Goal: Task Accomplishment & Management: Use online tool/utility

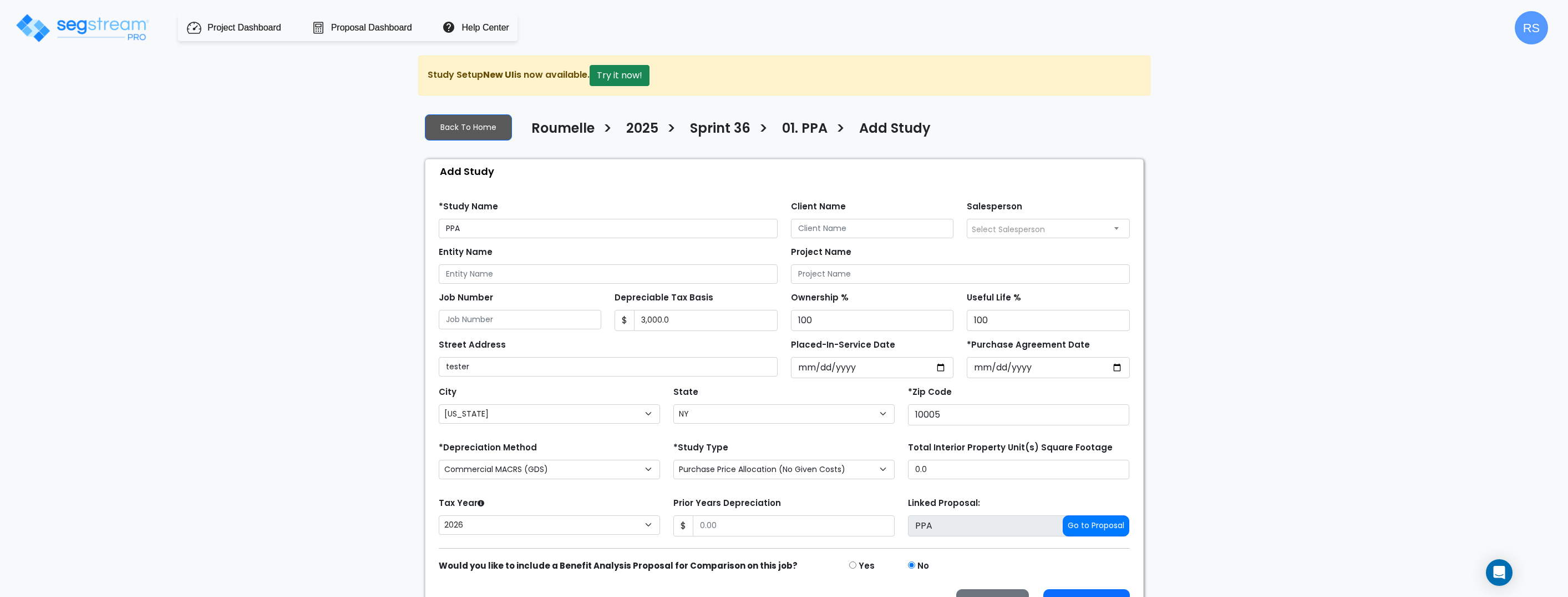
select select "New York"
select select "NY"
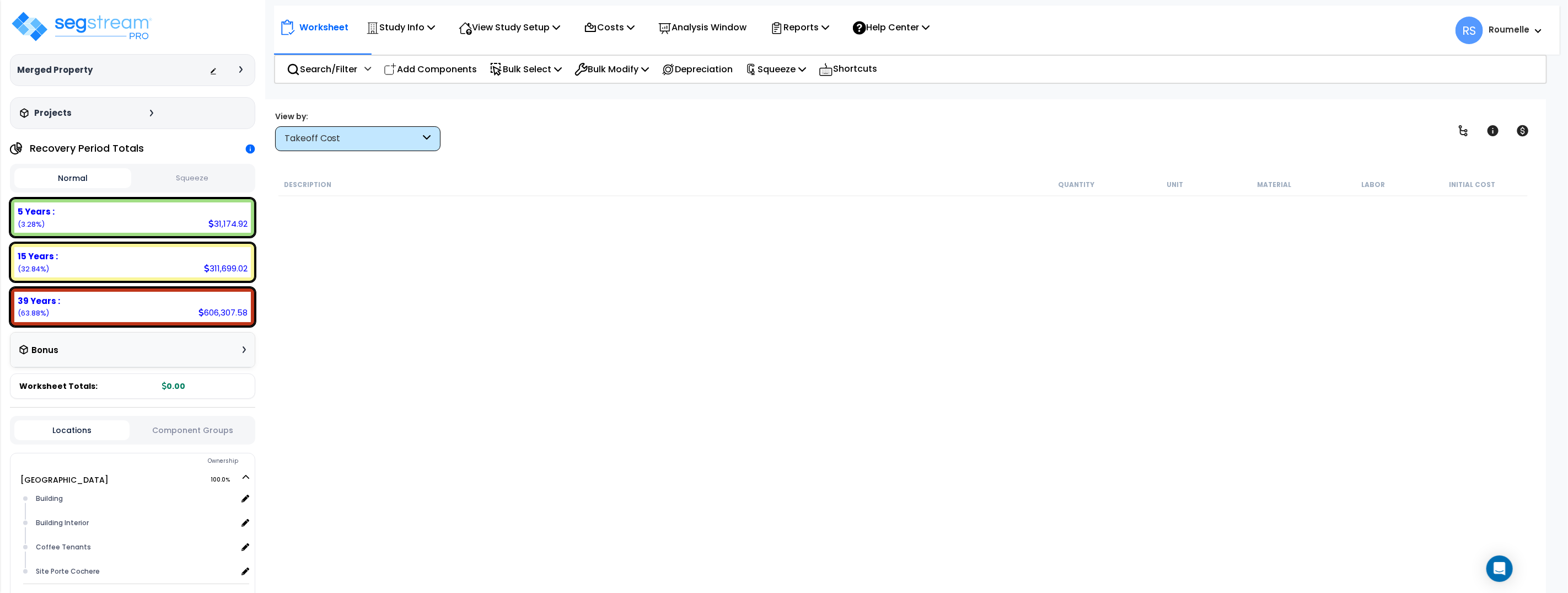
click at [600, 422] on div "Description Quantity Unit Material Labor Initial Cost" at bounding box center [903, 372] width 1253 height 397
click at [599, 422] on div "Description Quantity Unit Material Labor Initial Cost" at bounding box center [903, 372] width 1253 height 397
drag, startPoint x: 599, startPoint y: 422, endPoint x: 400, endPoint y: 223, distance: 281.4
click at [593, 418] on div "Description Quantity Unit Material Labor Initial Cost" at bounding box center [903, 372] width 1253 height 397
click at [253, 150] on icon at bounding box center [250, 149] width 9 height 9
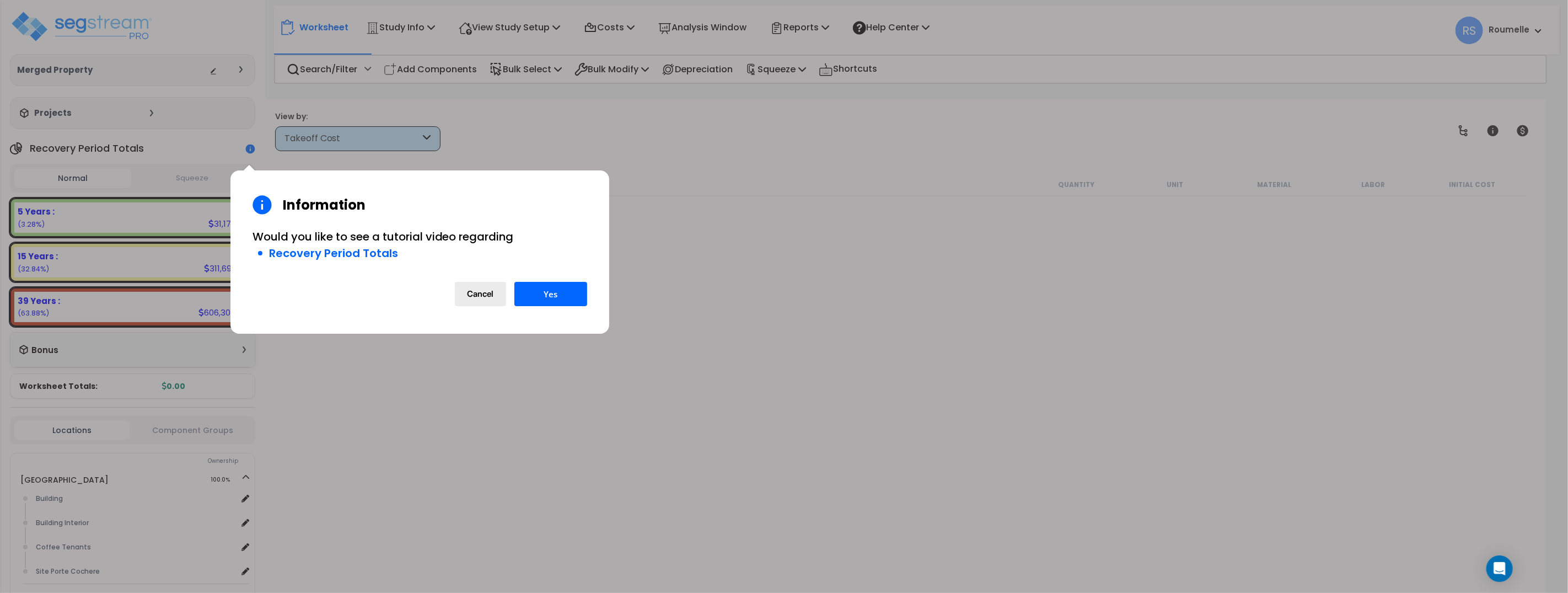
drag, startPoint x: 484, startPoint y: 293, endPoint x: 480, endPoint y: 285, distance: 8.9
click at [484, 293] on button "Cancel" at bounding box center [480, 293] width 51 height 24
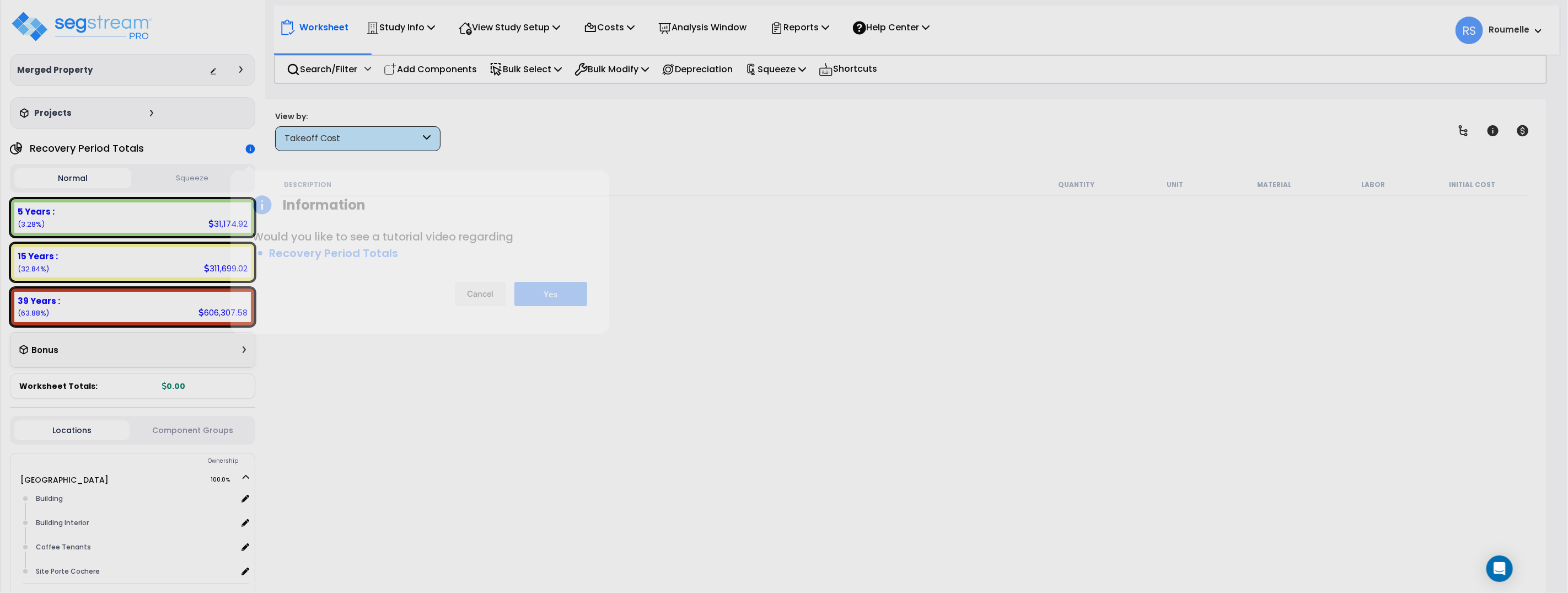
click at [412, 233] on p "Would you like to see a tutorial video regarding" at bounding box center [419, 236] width 334 height 11
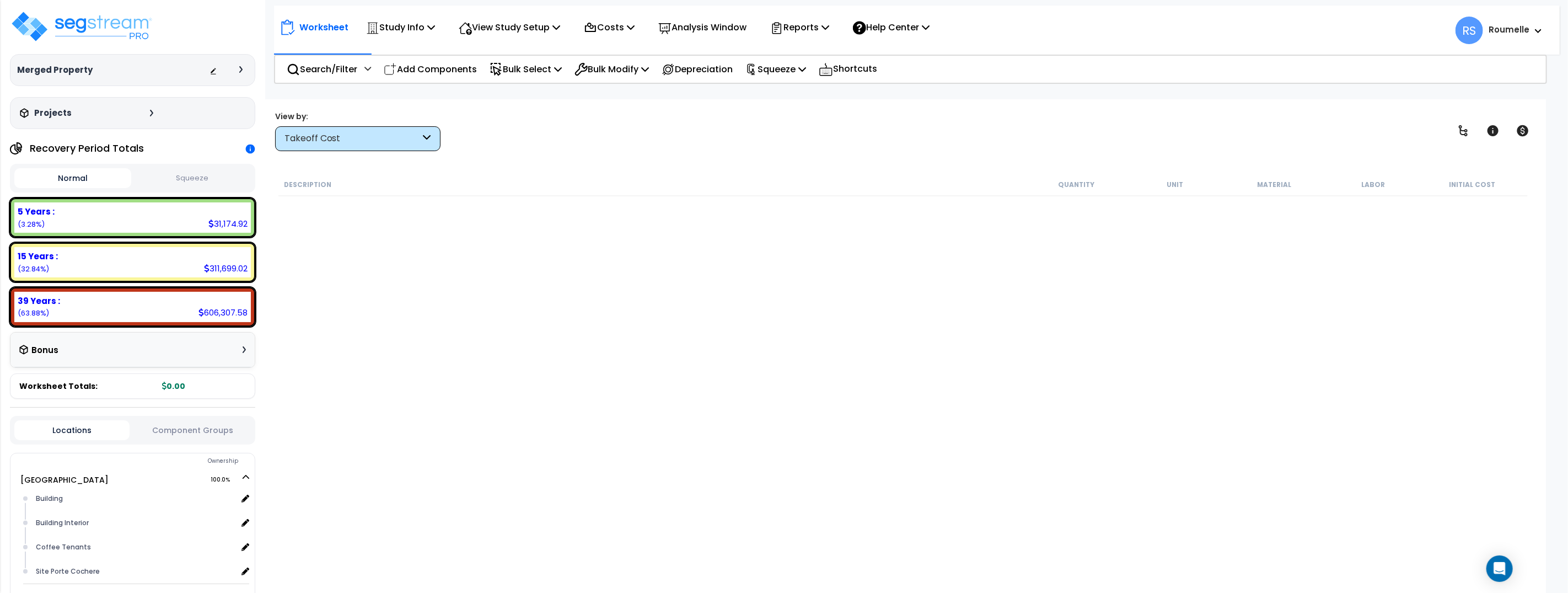
click at [193, 71] on div "Merged Property" at bounding box center [132, 70] width 231 height 11
click at [236, 71] on div at bounding box center [228, 70] width 39 height 11
click at [240, 70] on icon at bounding box center [241, 69] width 3 height 7
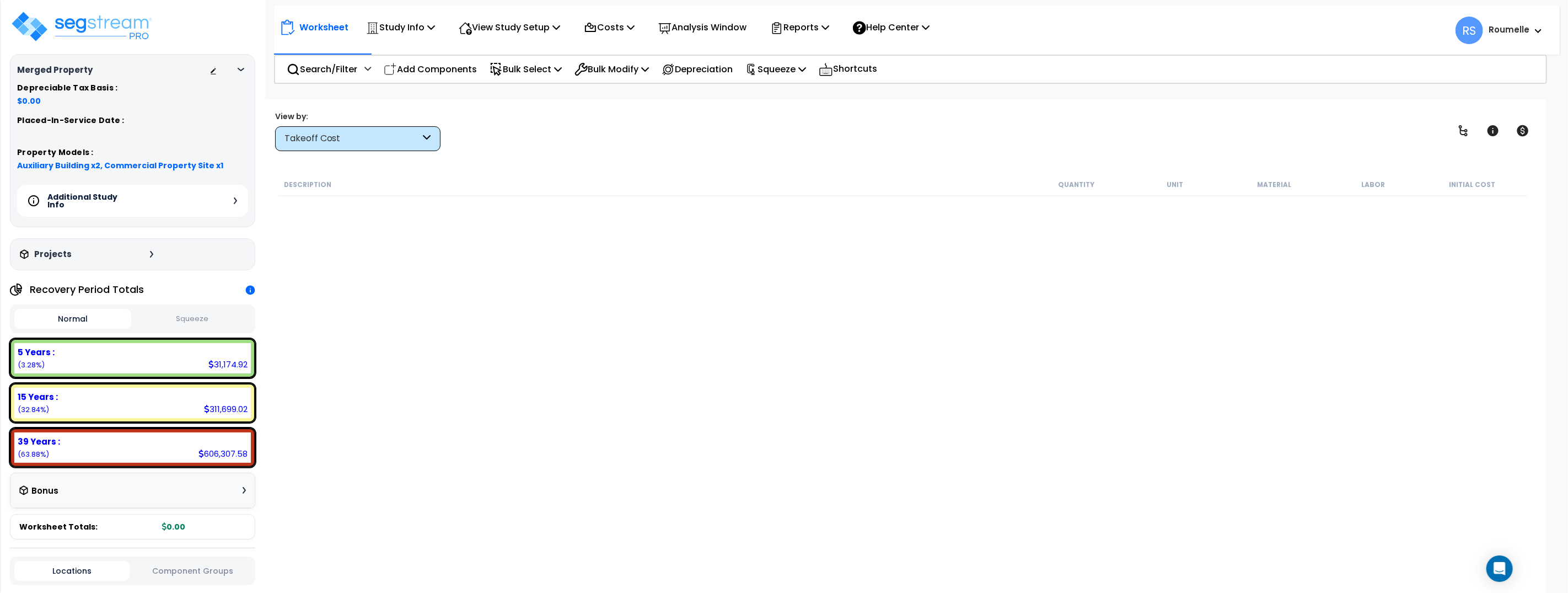
click at [240, 70] on icon at bounding box center [241, 69] width 7 height 3
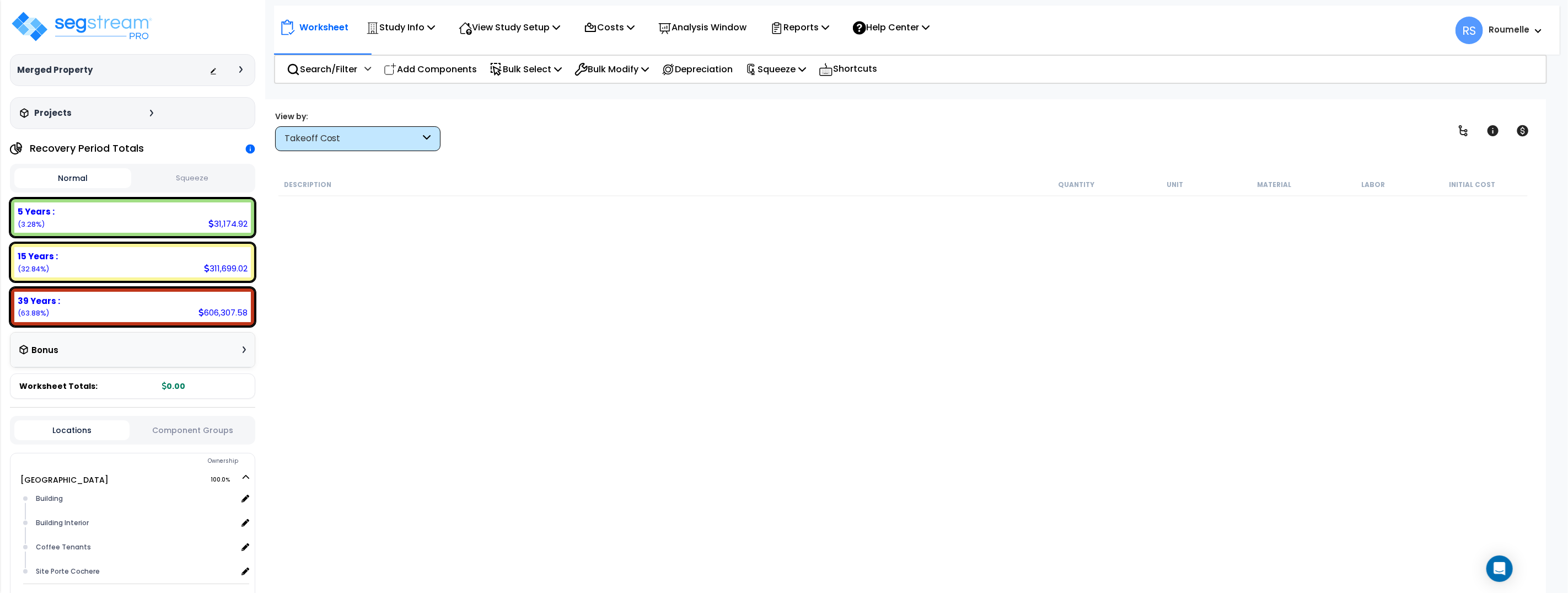
click at [139, 113] on div "Projects" at bounding box center [88, 113] width 141 height 11
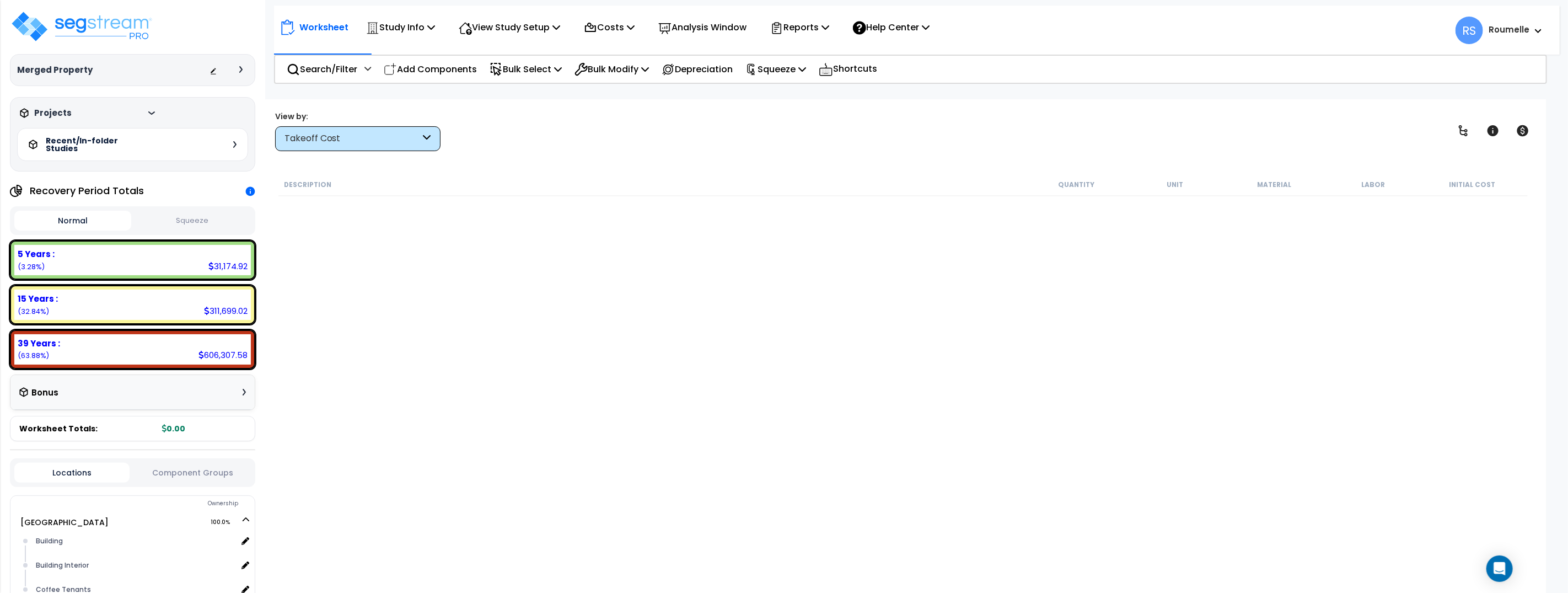
click at [152, 147] on div "Recent/In-folder Studies" at bounding box center [132, 144] width 231 height 33
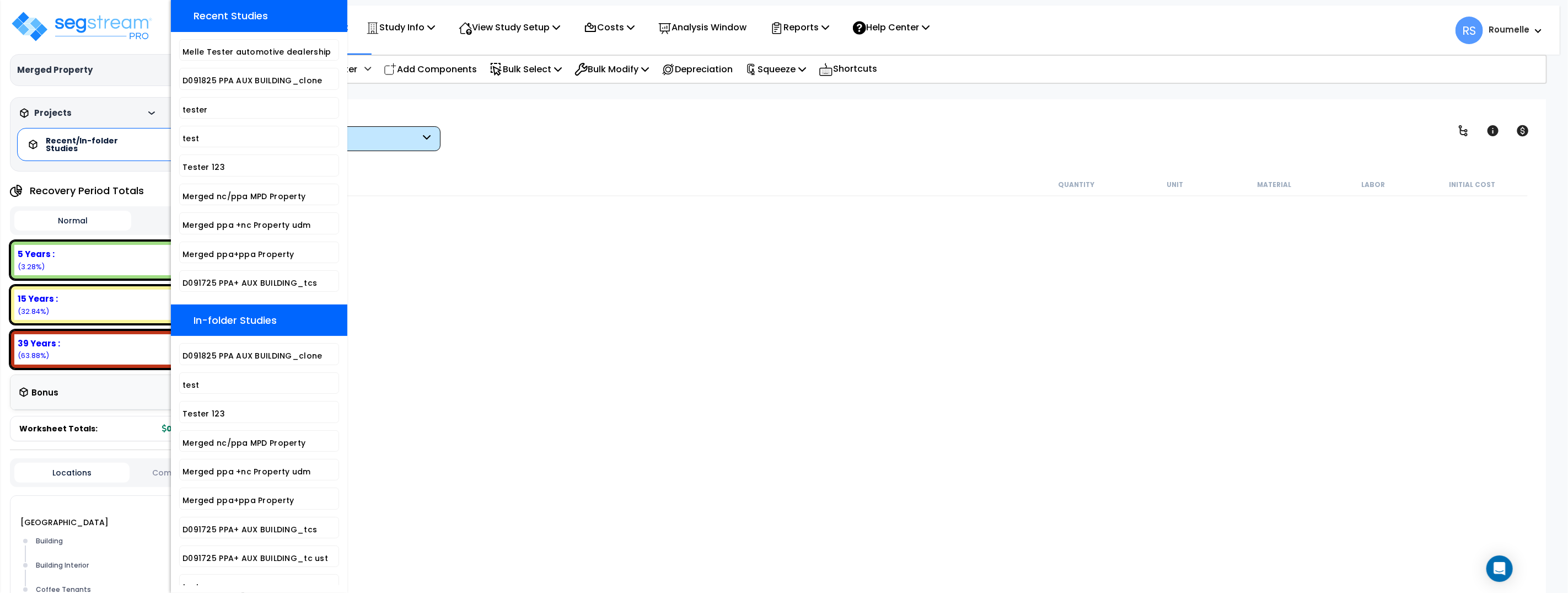
click at [139, 145] on div "Recent/In-folder Studies" at bounding box center [132, 144] width 231 height 33
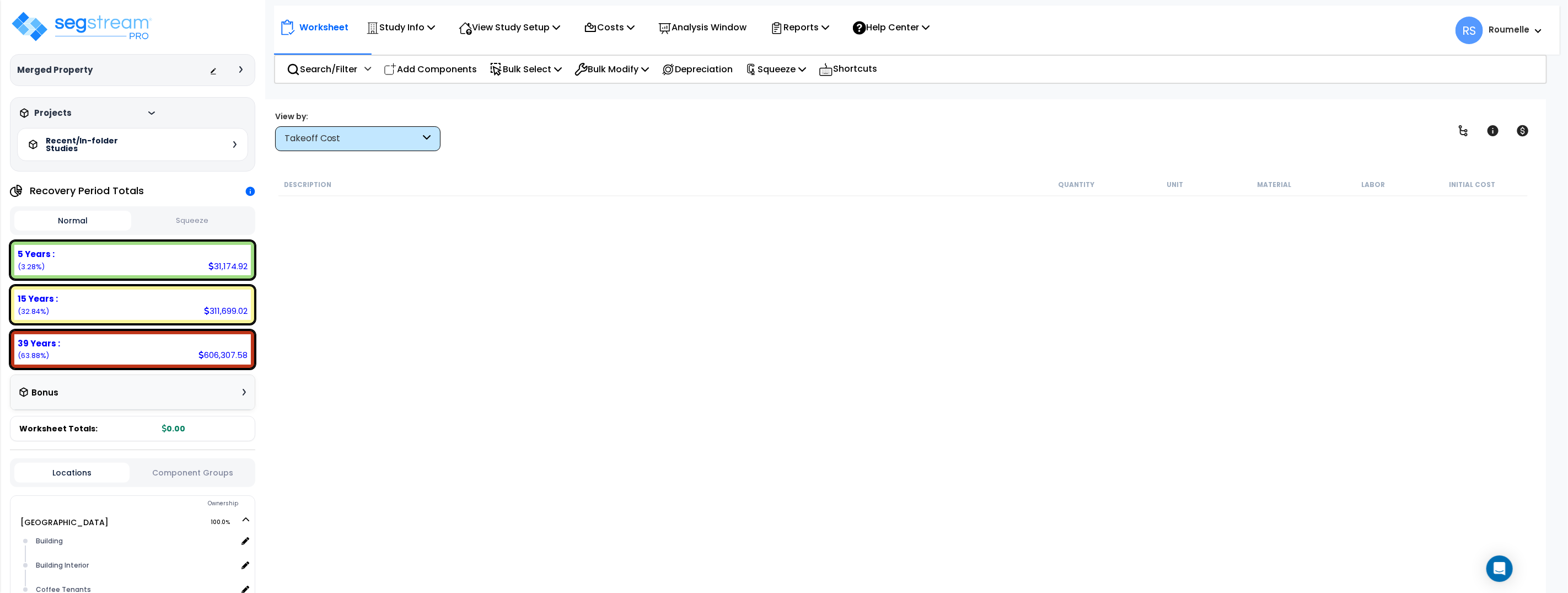
click at [149, 114] on icon at bounding box center [152, 113] width 7 height 3
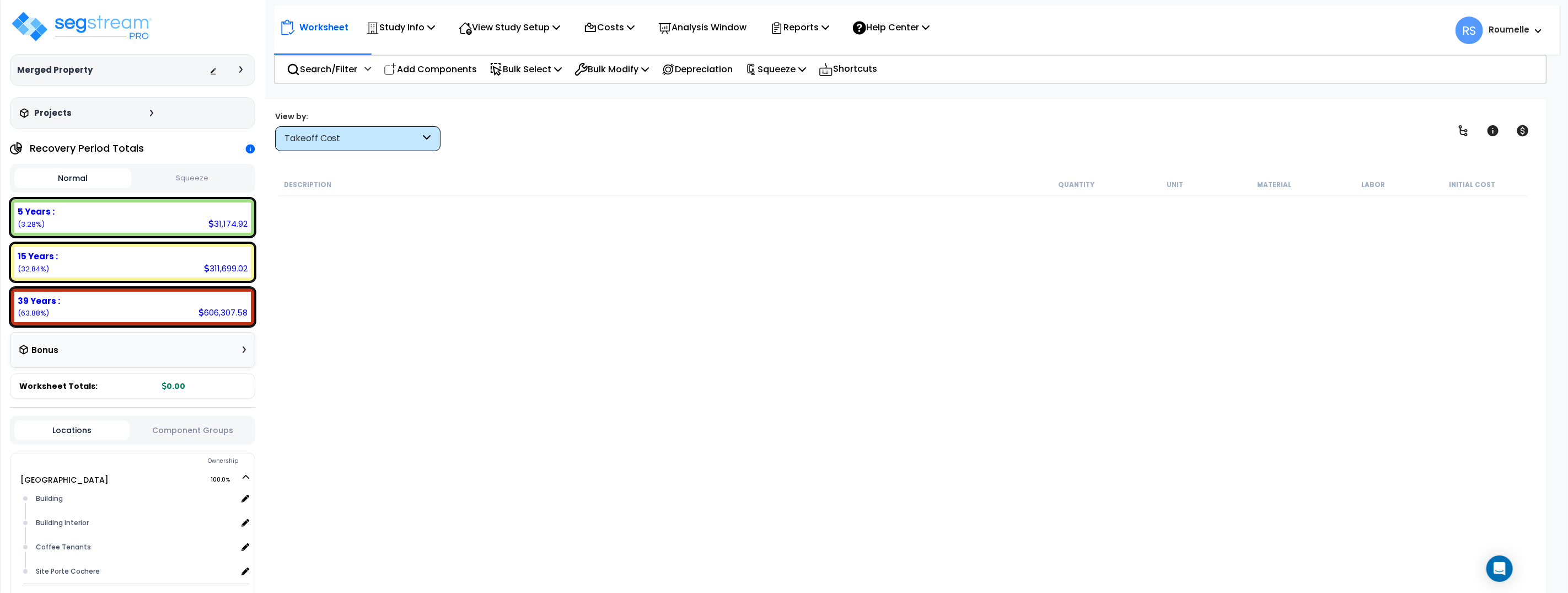
click at [186, 181] on button "Squeeze" at bounding box center [192, 178] width 117 height 19
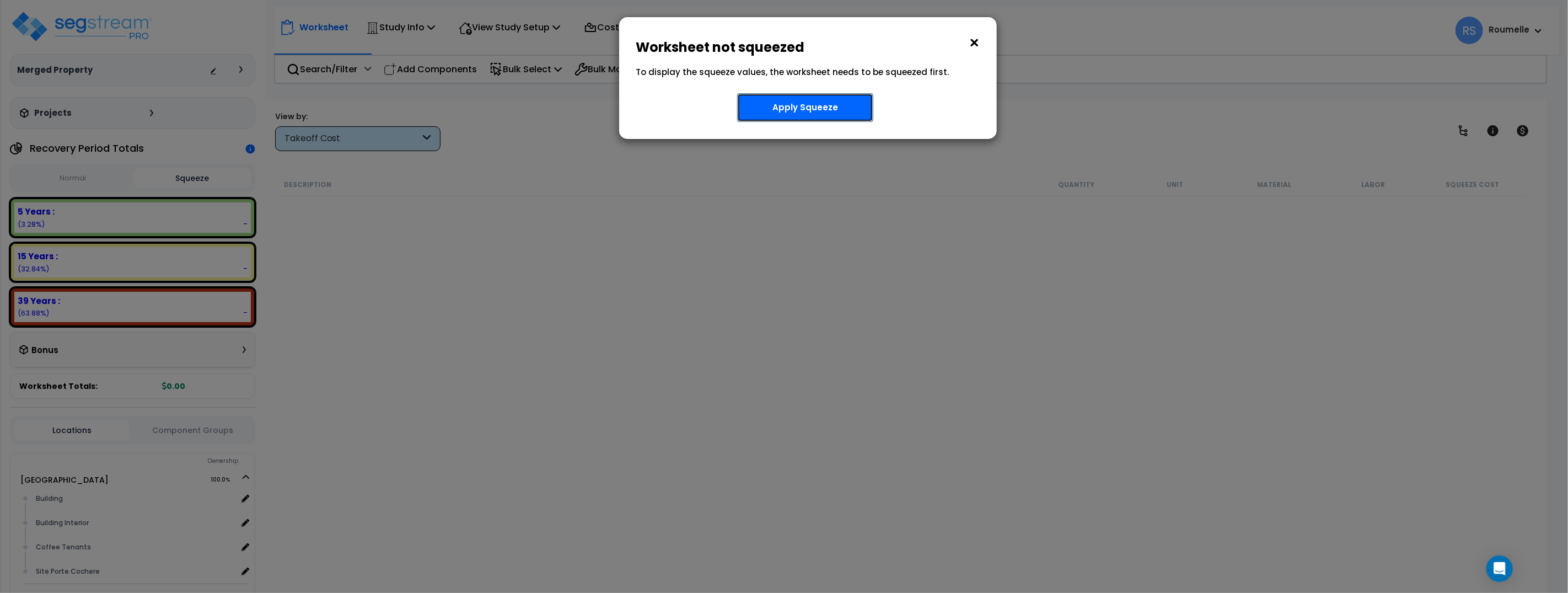
click at [777, 111] on button "Apply Squeeze" at bounding box center [805, 107] width 136 height 29
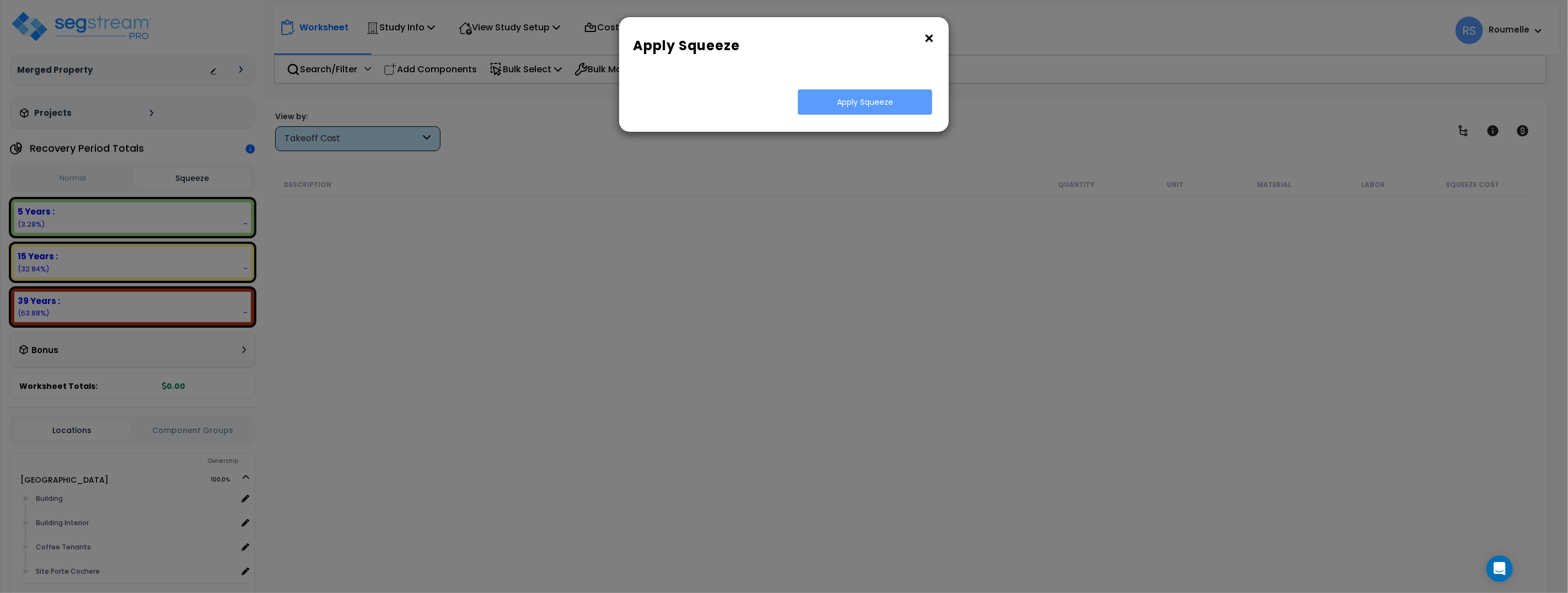
drag, startPoint x: 932, startPoint y: 37, endPoint x: 883, endPoint y: 32, distance: 49.3
click at [932, 37] on button "×" at bounding box center [929, 38] width 12 height 18
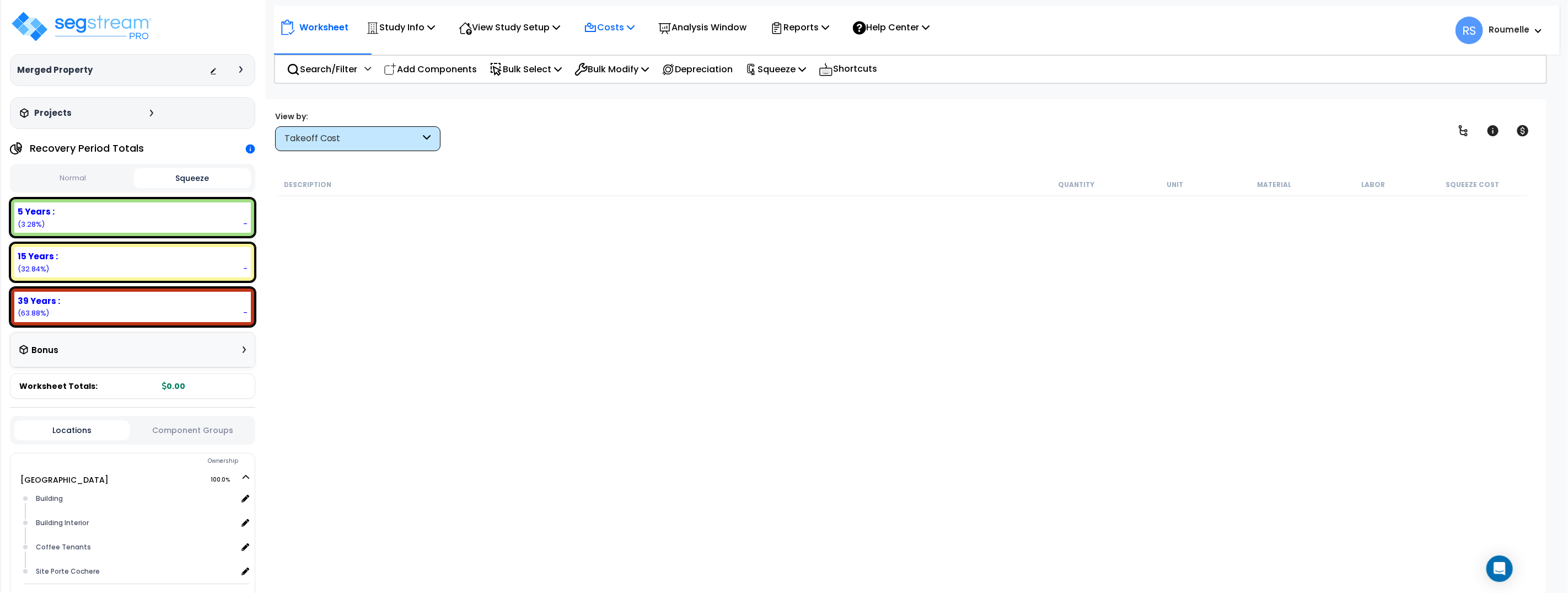
click at [635, 29] on icon at bounding box center [631, 27] width 8 height 9
click at [635, 52] on link "Indirect Costs" at bounding box center [633, 52] width 109 height 22
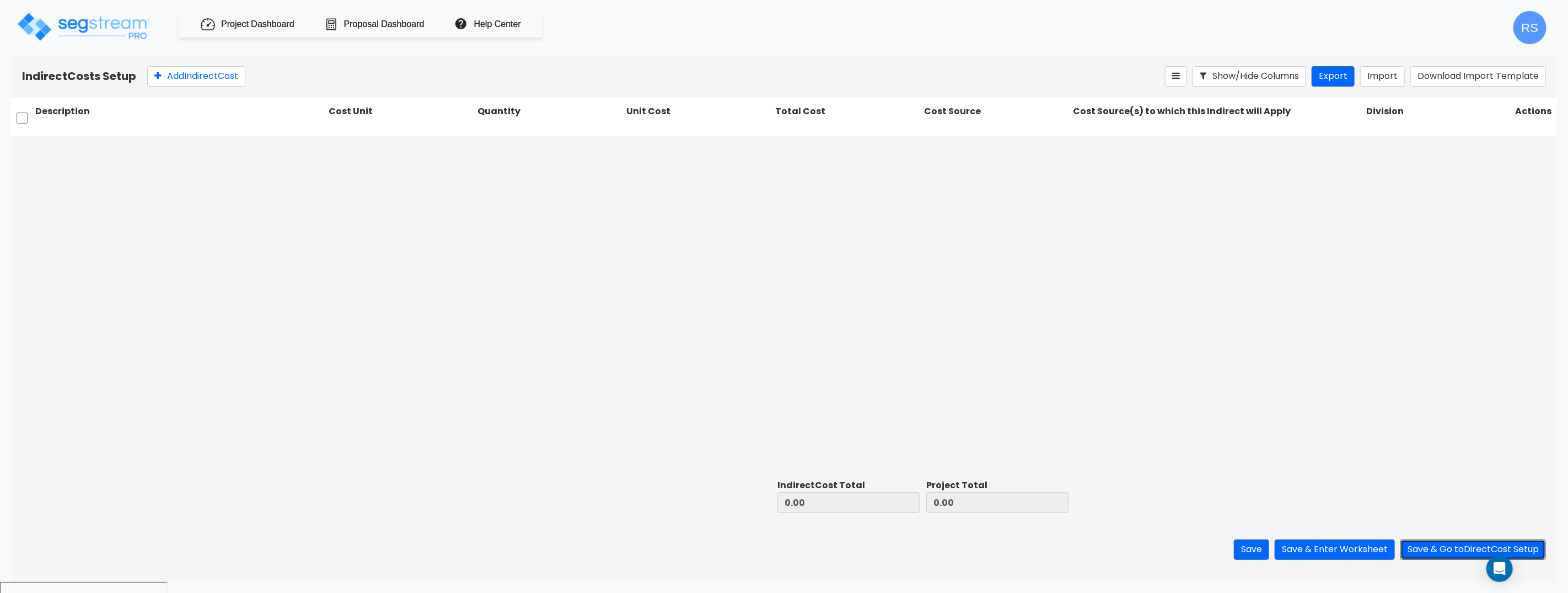
click at [1450, 551] on button "Save & Go to Direct Cost Setup" at bounding box center [1473, 549] width 145 height 20
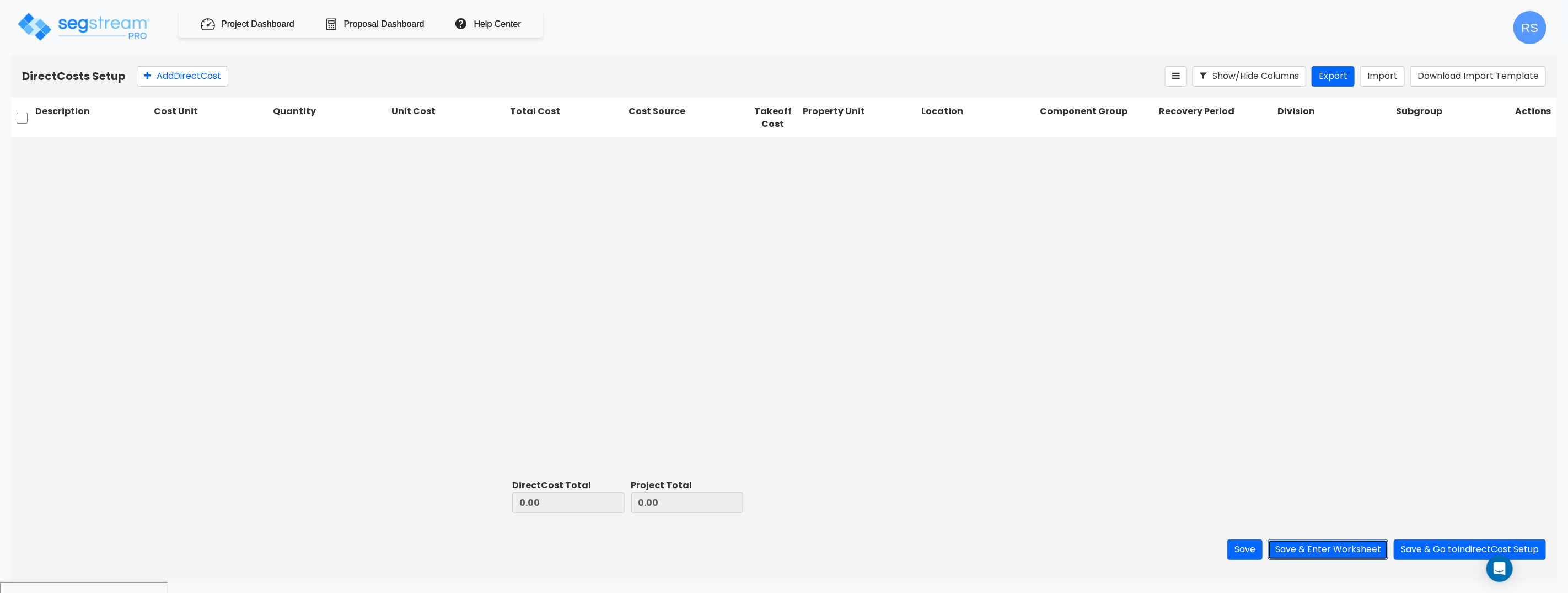
click at [1338, 547] on button "Save & Enter Worksheet" at bounding box center [1328, 549] width 120 height 20
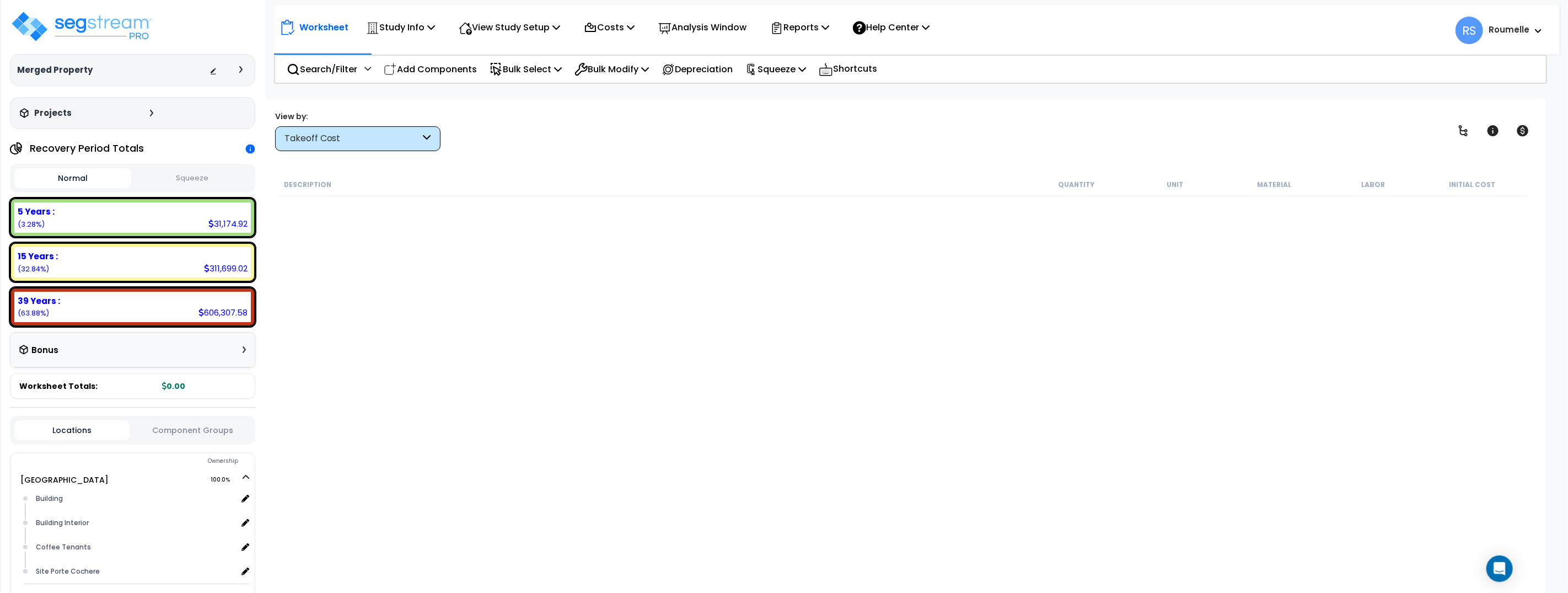
click at [811, 370] on div "Description Quantity Unit Material Labor Initial Cost" at bounding box center [903, 372] width 1253 height 397
